Goal: Task Accomplishment & Management: Use online tool/utility

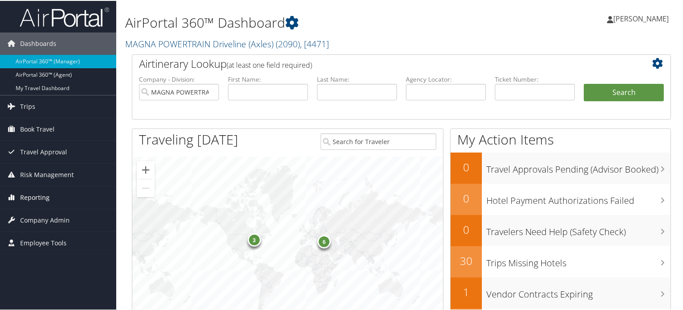
click at [38, 194] on span "Reporting" at bounding box center [34, 197] width 29 height 22
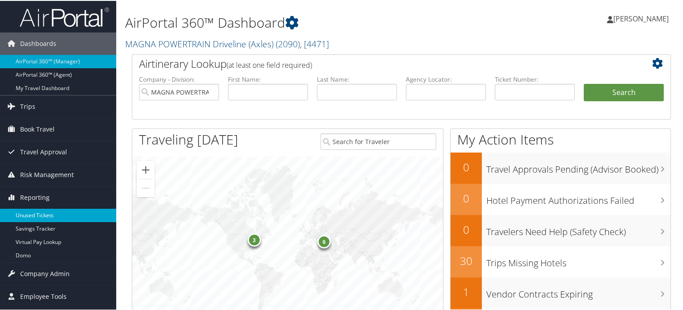
click at [35, 212] on link "Unused Tickets" at bounding box center [58, 214] width 116 height 13
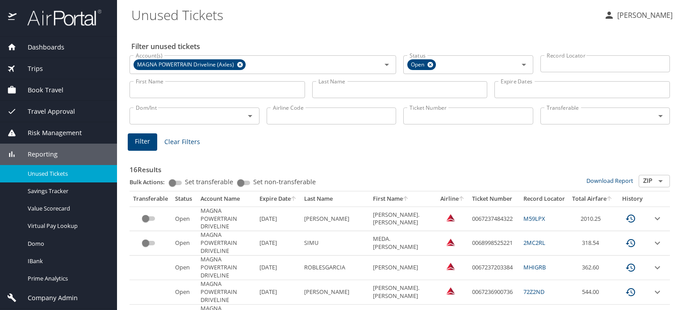
click at [328, 91] on input "Last Name" at bounding box center [400, 89] width 176 height 17
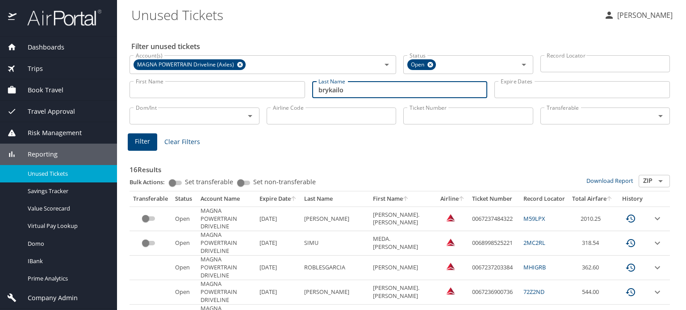
type input "brykailo"
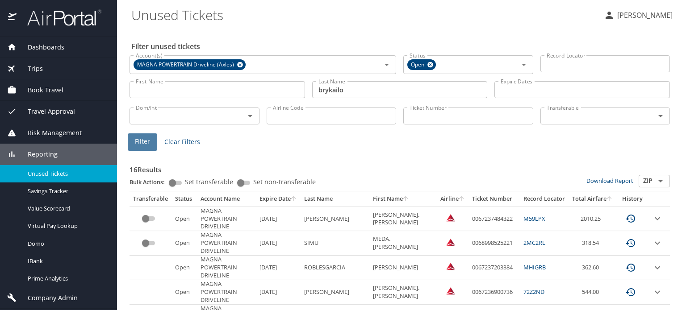
click at [139, 141] on span "Filter" at bounding box center [142, 141] width 15 height 11
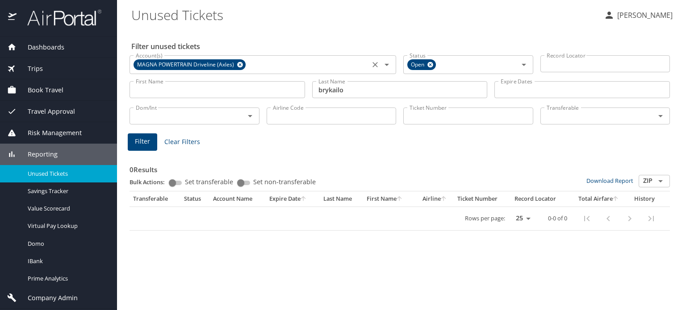
click at [238, 64] on icon at bounding box center [240, 65] width 6 height 6
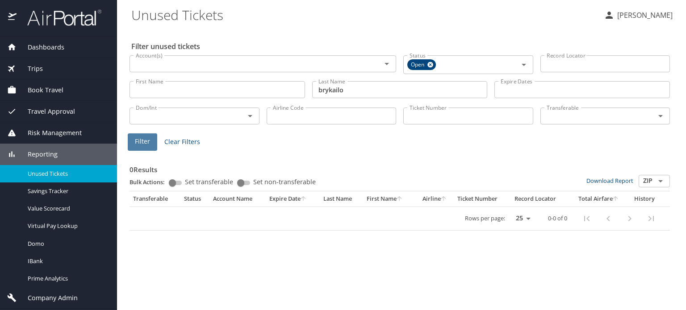
click at [142, 142] on span "Filter" at bounding box center [142, 141] width 15 height 11
